Goal: Find specific page/section: Find specific page/section

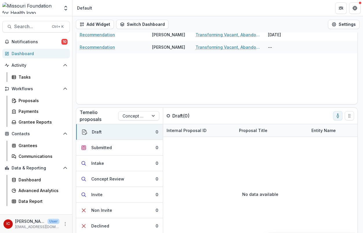
scroll to position [63, 0]
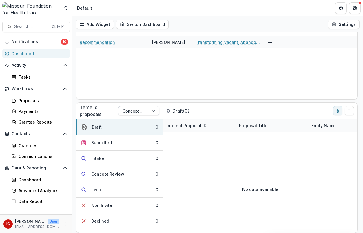
click at [154, 110] on div at bounding box center [154, 110] width 10 height 9
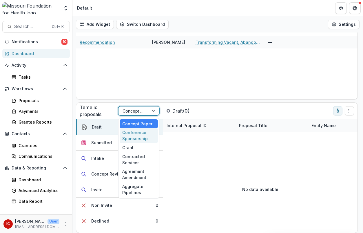
click at [135, 132] on div "Conference Sponsorship" at bounding box center [139, 135] width 38 height 15
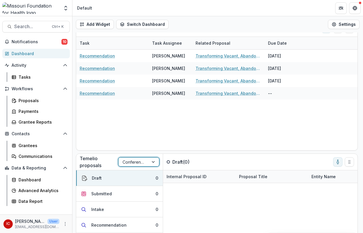
scroll to position [0, 0]
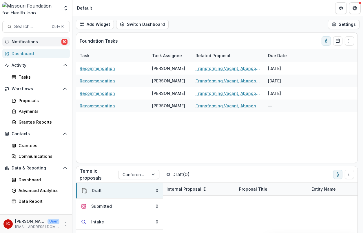
click at [31, 41] on span "Notifications" at bounding box center [37, 41] width 50 height 5
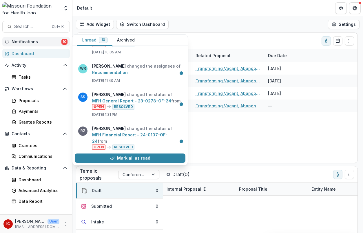
scroll to position [236, 0]
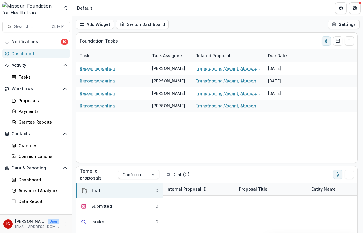
click at [252, 15] on header "Default" at bounding box center [217, 8] width 291 height 16
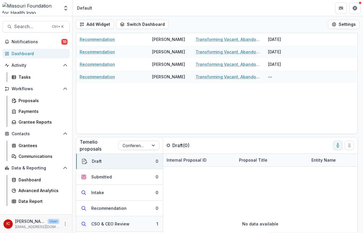
scroll to position [0, 0]
click at [117, 175] on button "Submitted 0" at bounding box center [119, 177] width 87 height 16
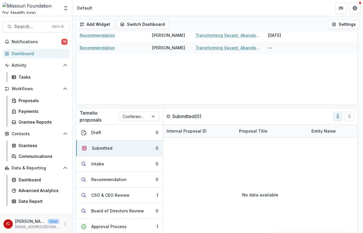
scroll to position [63, 0]
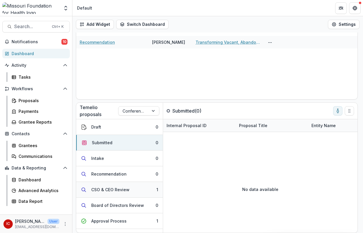
click at [108, 186] on div "CSO & CEO Review" at bounding box center [110, 189] width 38 height 6
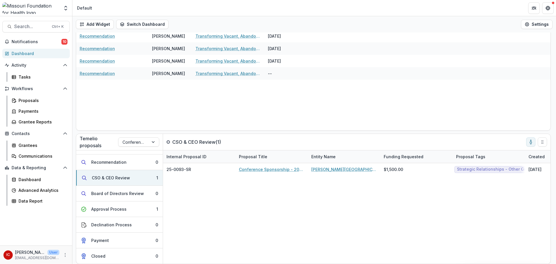
scroll to position [32, 0]
click at [157, 143] on div at bounding box center [154, 142] width 10 height 9
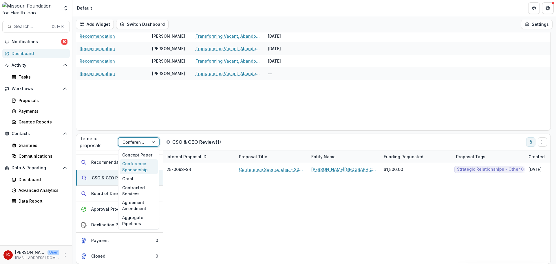
click at [134, 168] on div "Conference Sponsorship" at bounding box center [139, 166] width 38 height 15
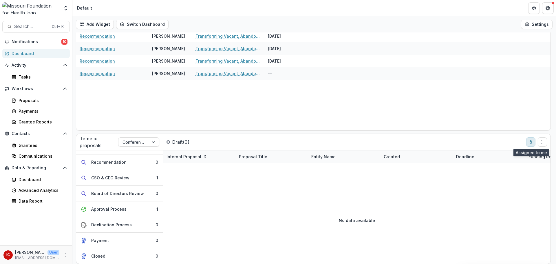
click at [363, 142] on icon "toggle-assigned-to-me" at bounding box center [531, 142] width 5 height 5
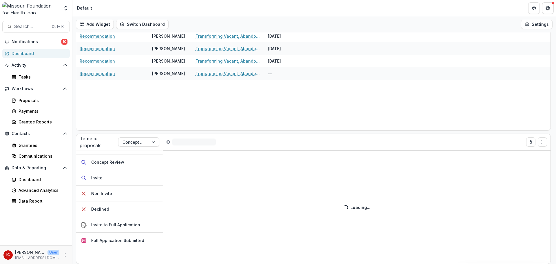
click at [363, 111] on div "Recommendation [PERSON_NAME] Transforming Vacant, Abandoned, and Deteriorated (…" at bounding box center [313, 80] width 475 height 101
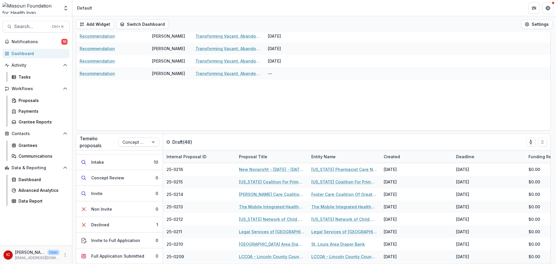
scroll to position [27, 0]
click at [146, 141] on div "Concept Paper" at bounding box center [133, 142] width 30 height 8
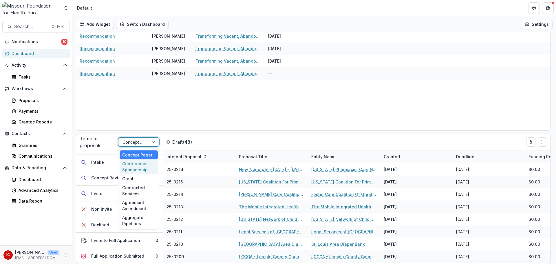
click at [139, 164] on div "Conference Sponsorship" at bounding box center [139, 166] width 38 height 15
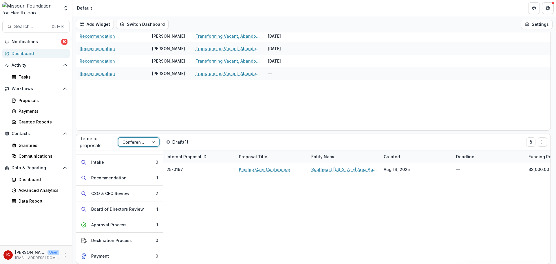
scroll to position [43, 0]
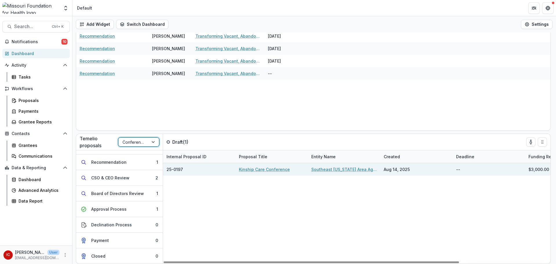
click at [280, 168] on link "Kinship Care Conference" at bounding box center [264, 169] width 51 height 6
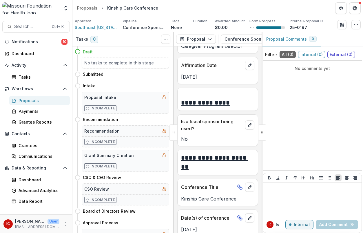
scroll to position [2556, 0]
